Goal: Information Seeking & Learning: Check status

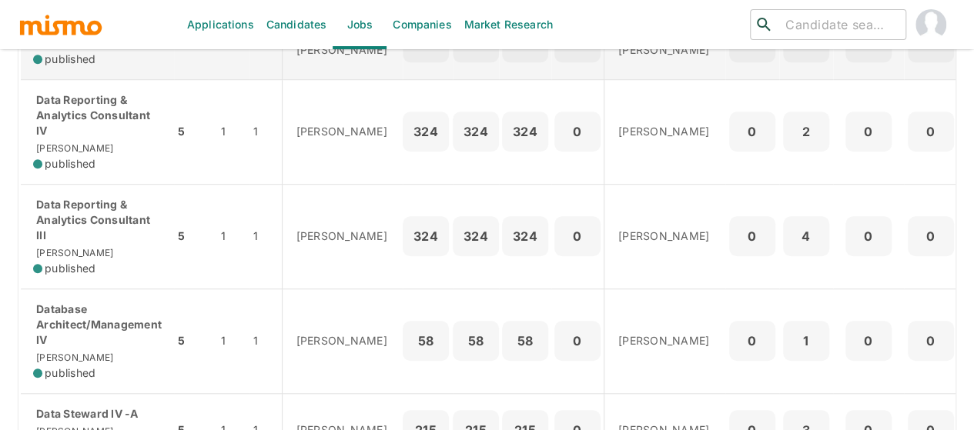
scroll to position [616, 0]
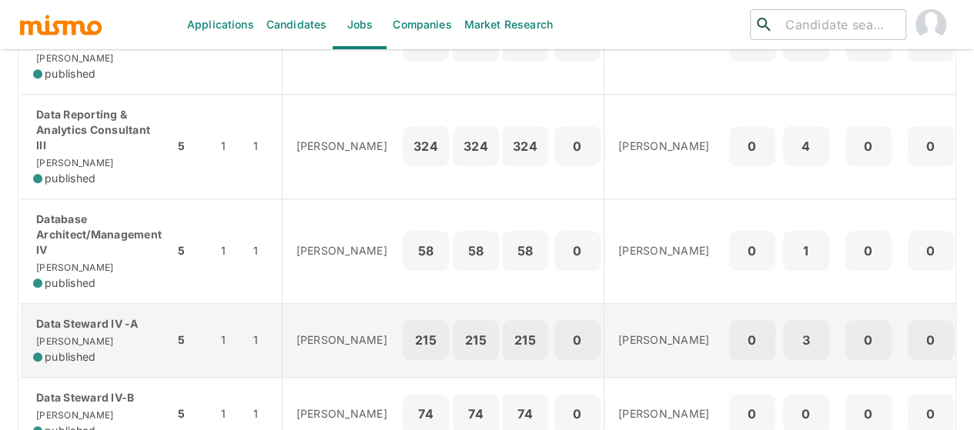
click at [74, 329] on p "Data Steward IV -A" at bounding box center [97, 323] width 129 height 15
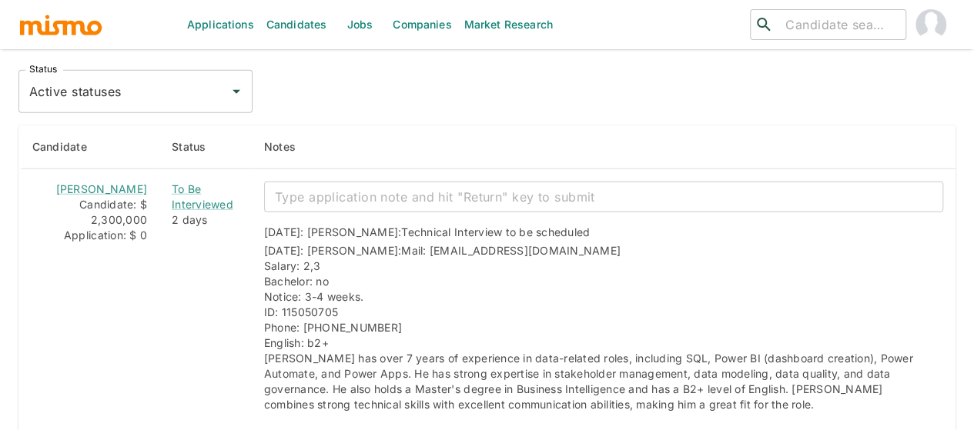
scroll to position [2017, 0]
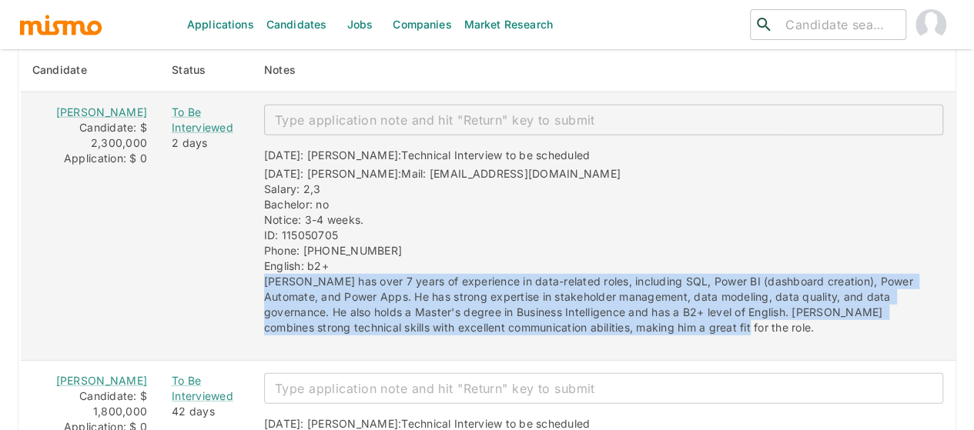
drag, startPoint x: 638, startPoint y: 270, endPoint x: 237, endPoint y: 233, distance: 402.7
click at [252, 233] on div "[DATE]: [PERSON_NAME]: Technical Interview to be scheduled [DATE]: [PERSON_NAME…" at bounding box center [597, 235] width 691 height 200
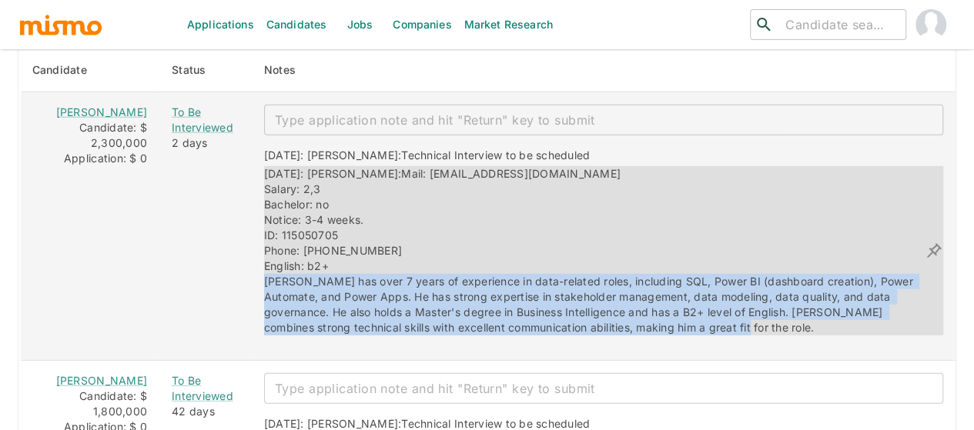
copy span "[PERSON_NAME] has over 7 years of experience in data-related roles, including S…"
